Goal: Transaction & Acquisition: Purchase product/service

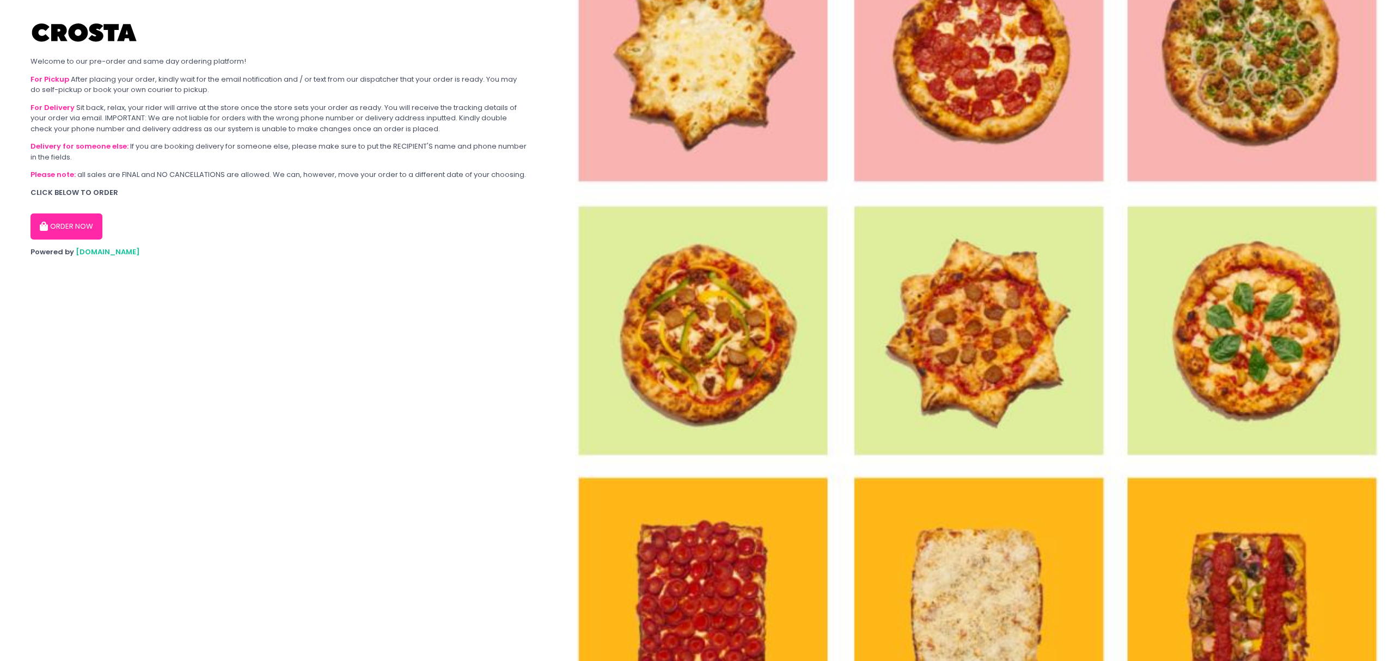
click at [79, 223] on button "ORDER NOW" at bounding box center [66, 226] width 72 height 26
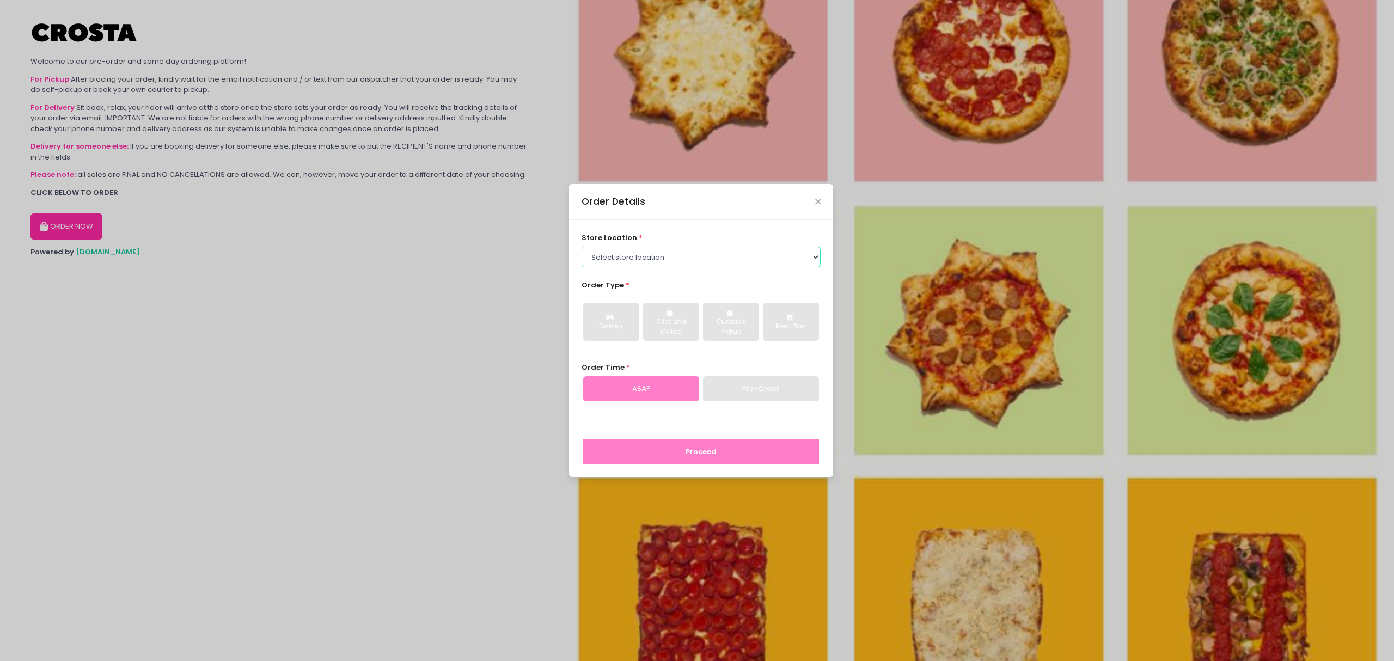
click at [641, 254] on select "Select store location [PERSON_NAME] Pizza - [PERSON_NAME] Pizza - [GEOGRAPHIC_D…" at bounding box center [702, 257] width 240 height 21
select select "5fabb2e53664a8677beaeb89"
click at [582, 247] on select "Select store location [PERSON_NAME] Pizza - [PERSON_NAME] Pizza - [GEOGRAPHIC_D…" at bounding box center [702, 257] width 240 height 21
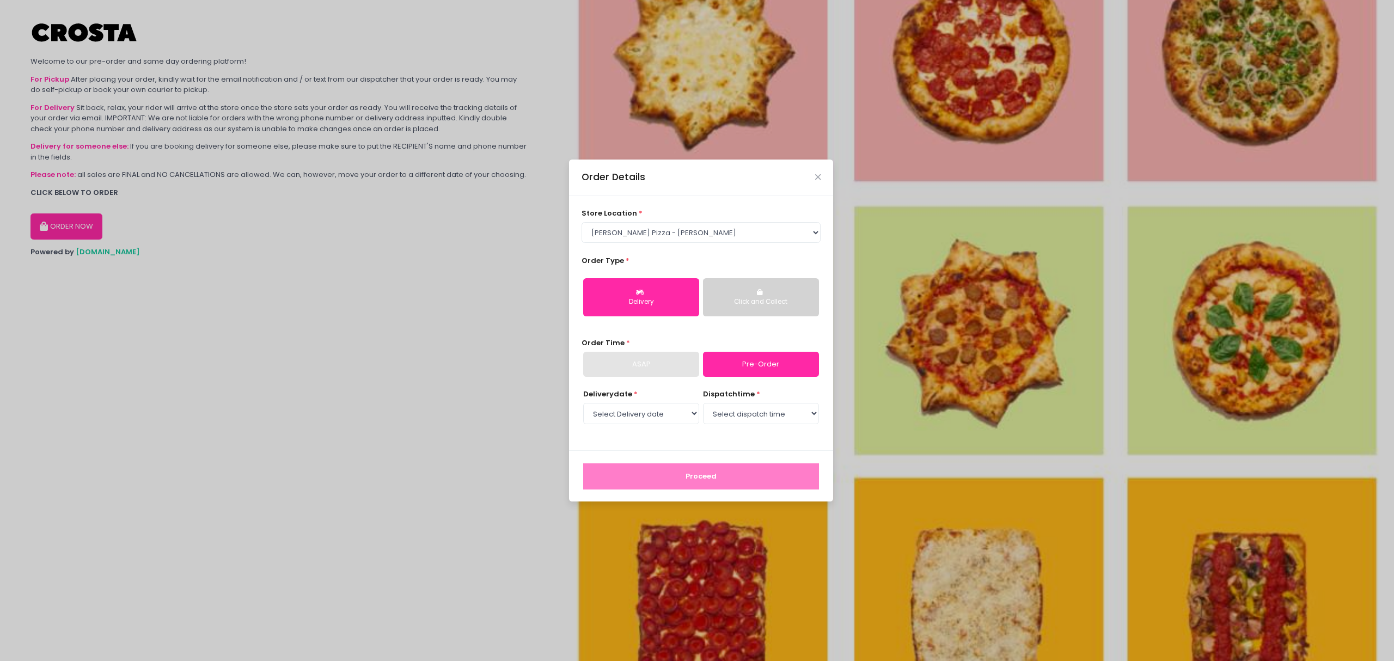
click at [756, 308] on button "Click and Collect" at bounding box center [761, 297] width 116 height 38
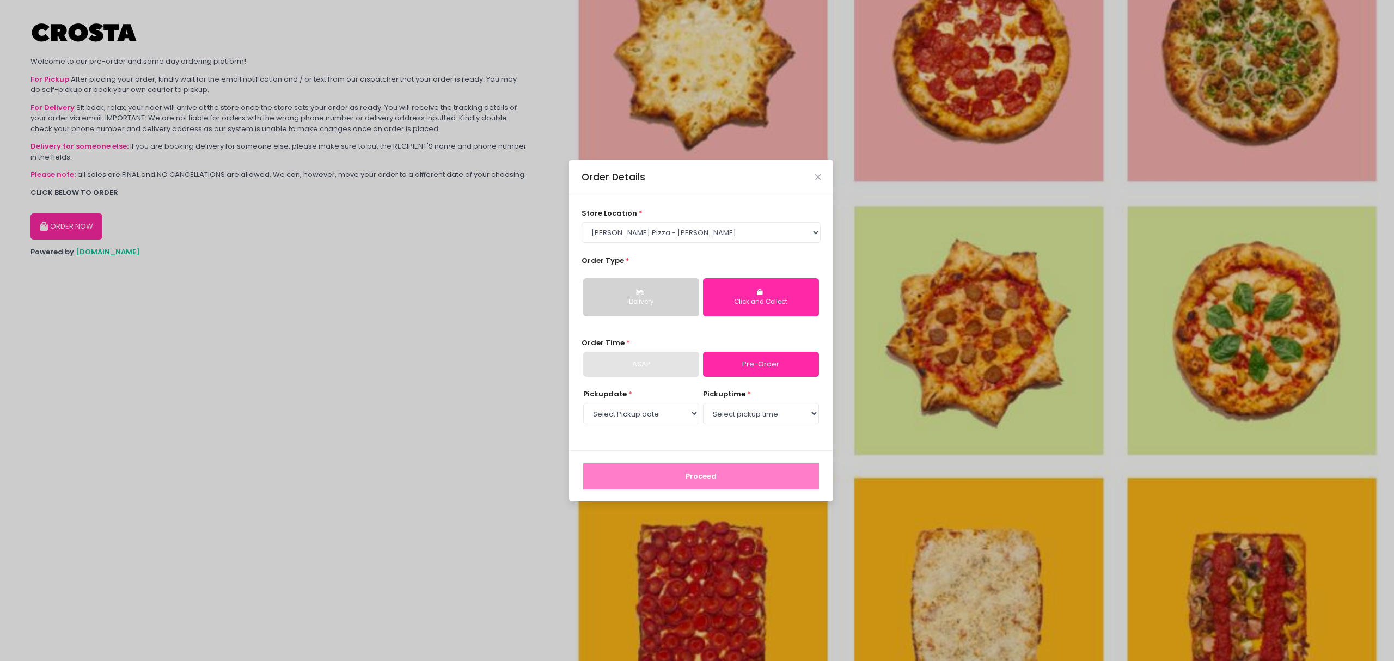
click at [667, 364] on div "ASAP" at bounding box center [641, 364] width 116 height 25
click at [774, 417] on select "Select pickup time" at bounding box center [761, 413] width 116 height 21
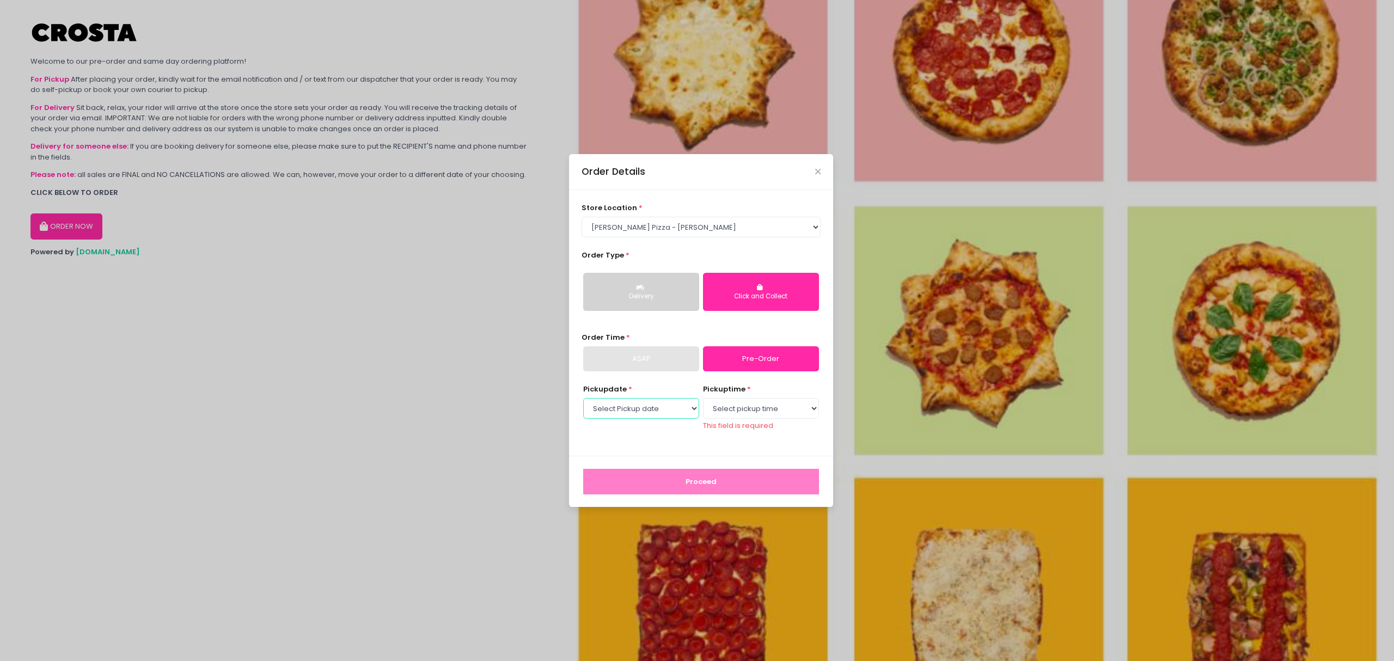
click at [669, 415] on select "Select Pickup date [DATE] [DATE] [DATE] [DATE] [DATE] [DATE]" at bounding box center [641, 408] width 116 height 21
select select "[DATE]"
click at [583, 403] on select "Select Pickup date [DATE] [DATE] [DATE] [DATE] [DATE] [DATE]" at bounding box center [641, 408] width 116 height 21
click at [738, 414] on select "Select pickup time 01:00 PM - 01:30 PM 01:30 PM - 02:00 PM 02:00 PM - 02:30 PM …" at bounding box center [761, 408] width 116 height 21
select select "18:00"
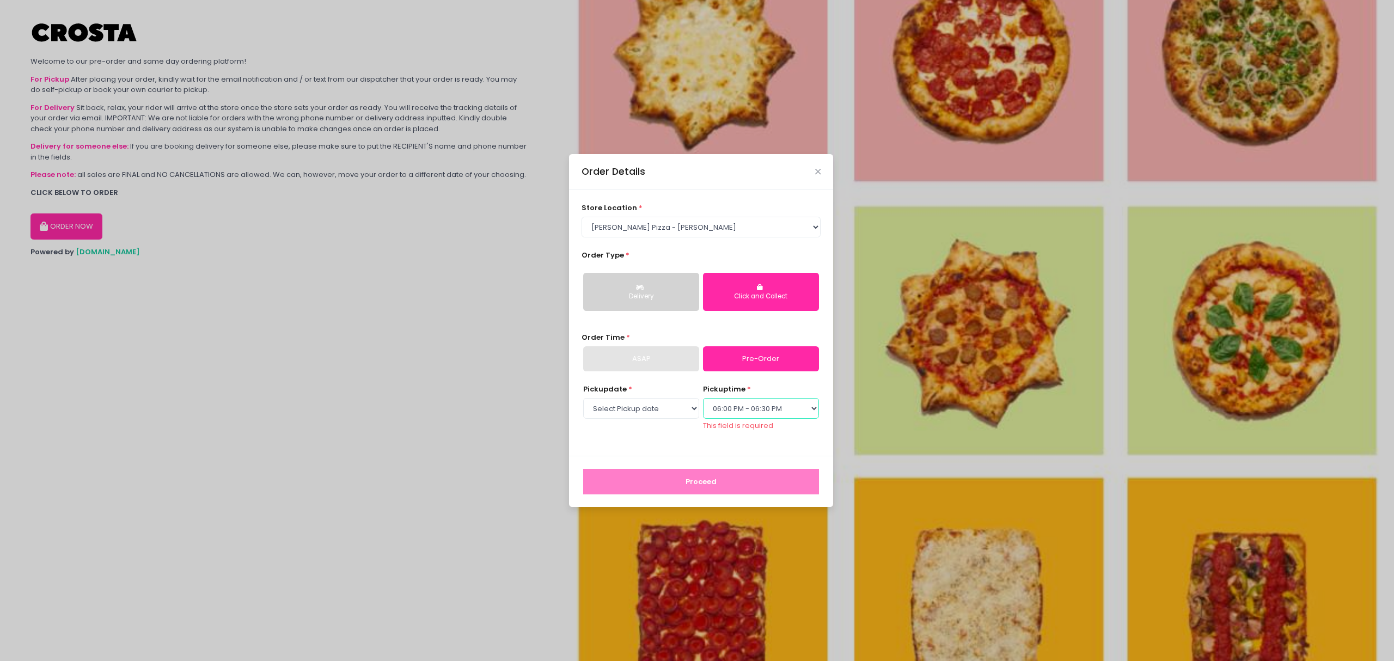
click at [703, 403] on select "Select pickup time 01:00 PM - 01:30 PM 01:30 PM - 02:00 PM 02:00 PM - 02:30 PM …" at bounding box center [761, 408] width 116 height 21
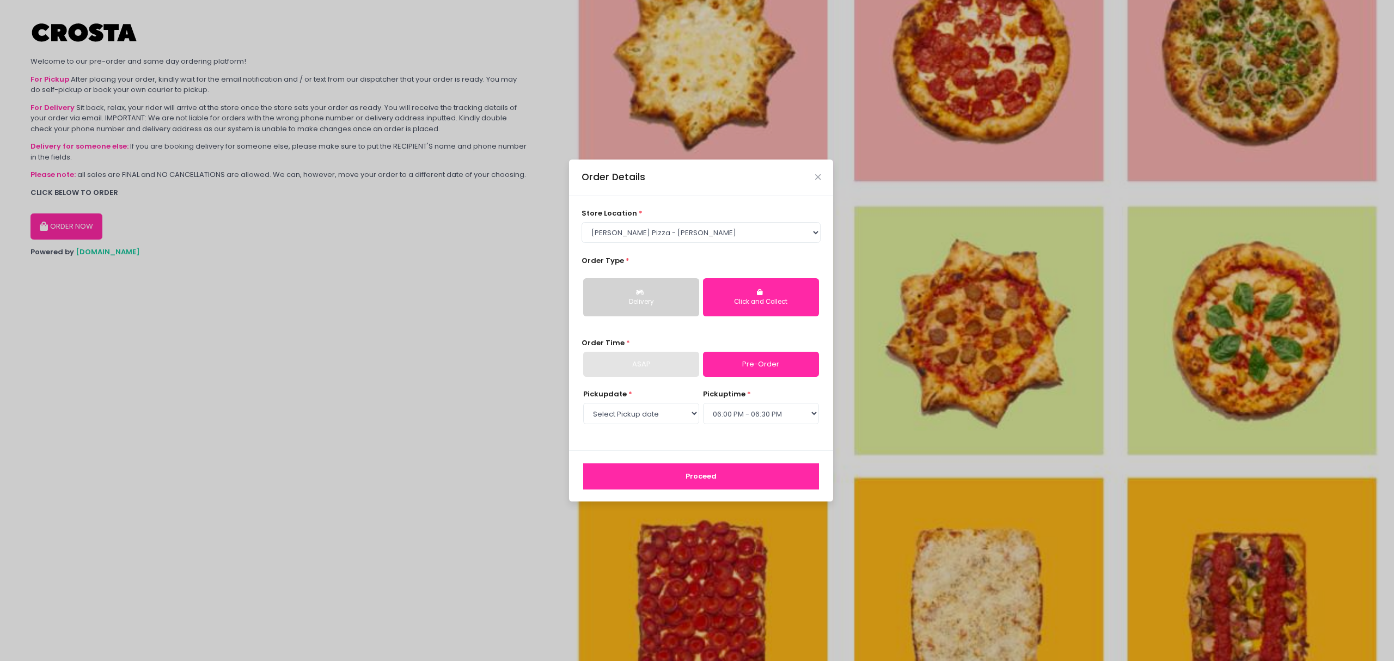
click at [759, 469] on button "Proceed" at bounding box center [701, 476] width 236 height 26
